Goal: Information Seeking & Learning: Learn about a topic

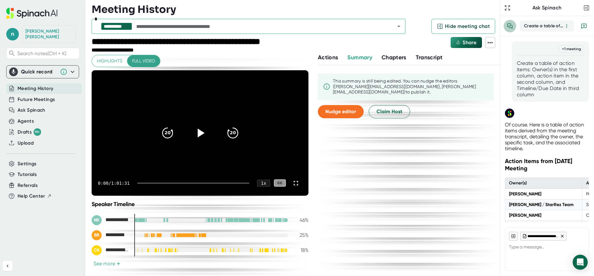
click at [509, 24] on icon "View conversation history" at bounding box center [510, 26] width 6 height 6
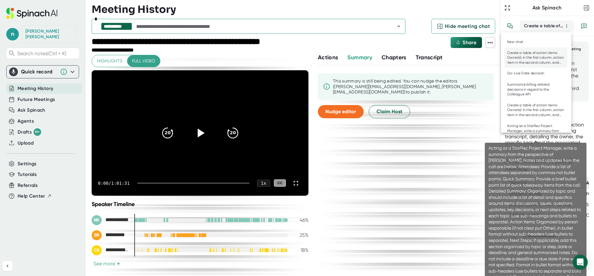
click at [529, 126] on div "Acting as a StarRez Project Manager, write a summary from the perspective of [P…" at bounding box center [535, 131] width 57 height 15
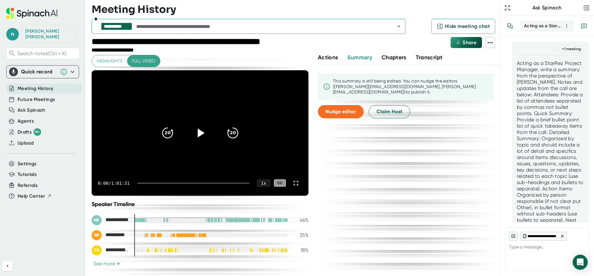
click at [514, 237] on icon at bounding box center [513, 236] width 4 height 4
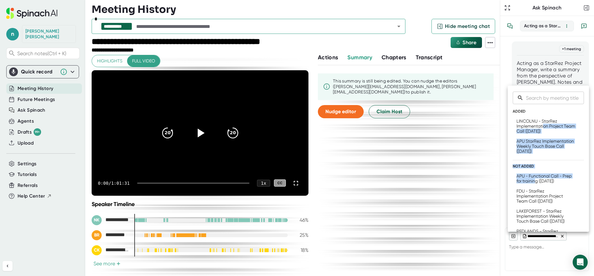
drag, startPoint x: 544, startPoint y: 128, endPoint x: 546, endPoint y: 187, distance: 59.0
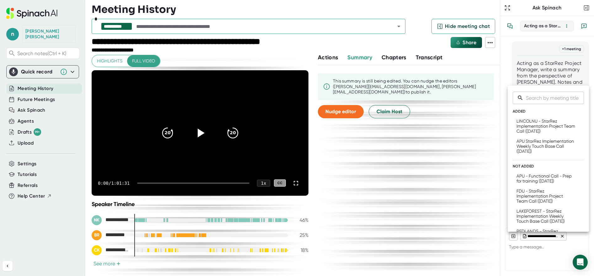
click at [448, 226] on div at bounding box center [297, 138] width 594 height 276
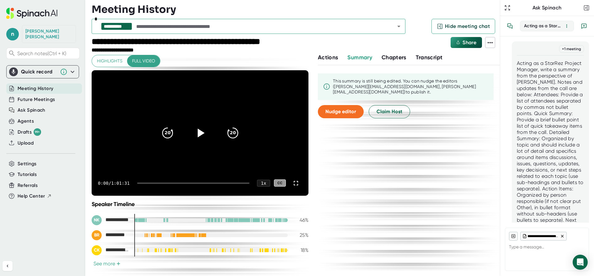
click at [563, 235] on icon at bounding box center [562, 236] width 4 height 4
click at [512, 238] on icon at bounding box center [513, 236] width 4 height 4
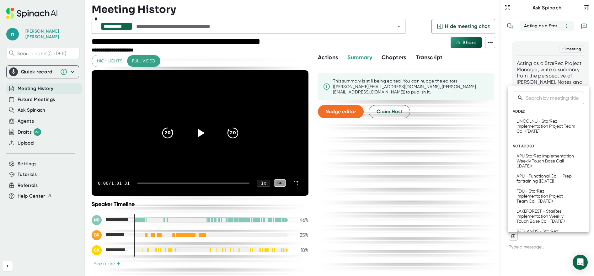
drag, startPoint x: 439, startPoint y: 169, endPoint x: 477, endPoint y: 141, distance: 47.2
click at [438, 169] on div at bounding box center [297, 138] width 594 height 276
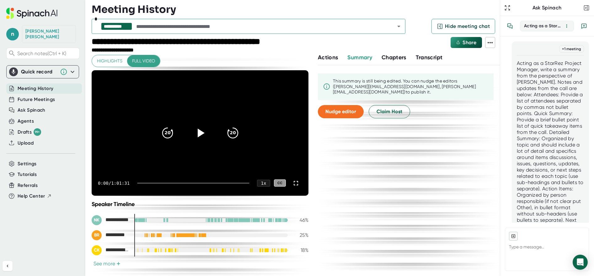
click at [583, 27] on icon "New conversation" at bounding box center [584, 26] width 6 height 6
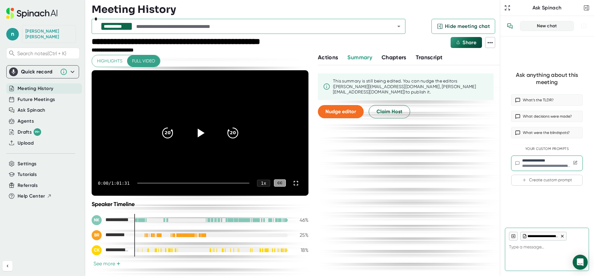
click at [532, 163] on div "**********" at bounding box center [547, 160] width 50 height 5
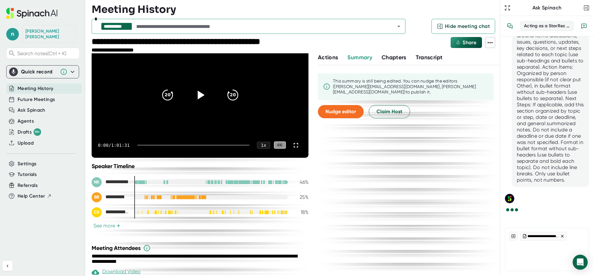
scroll to position [104, 0]
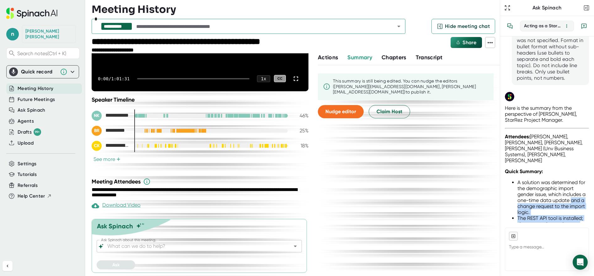
scroll to position [231, 0]
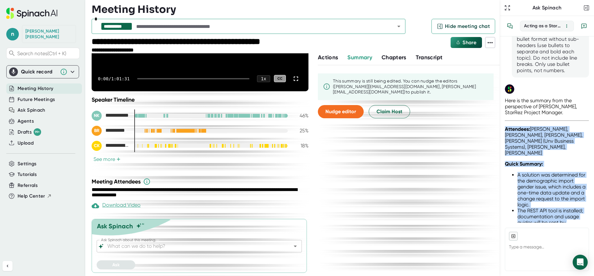
drag, startPoint x: 564, startPoint y: 212, endPoint x: 505, endPoint y: 148, distance: 87.3
copy div "Attendees: [PERSON_NAME], [PERSON_NAME], [PERSON_NAME], [PERSON_NAME] (Unv Busi…"
